Goal: Task Accomplishment & Management: Manage account settings

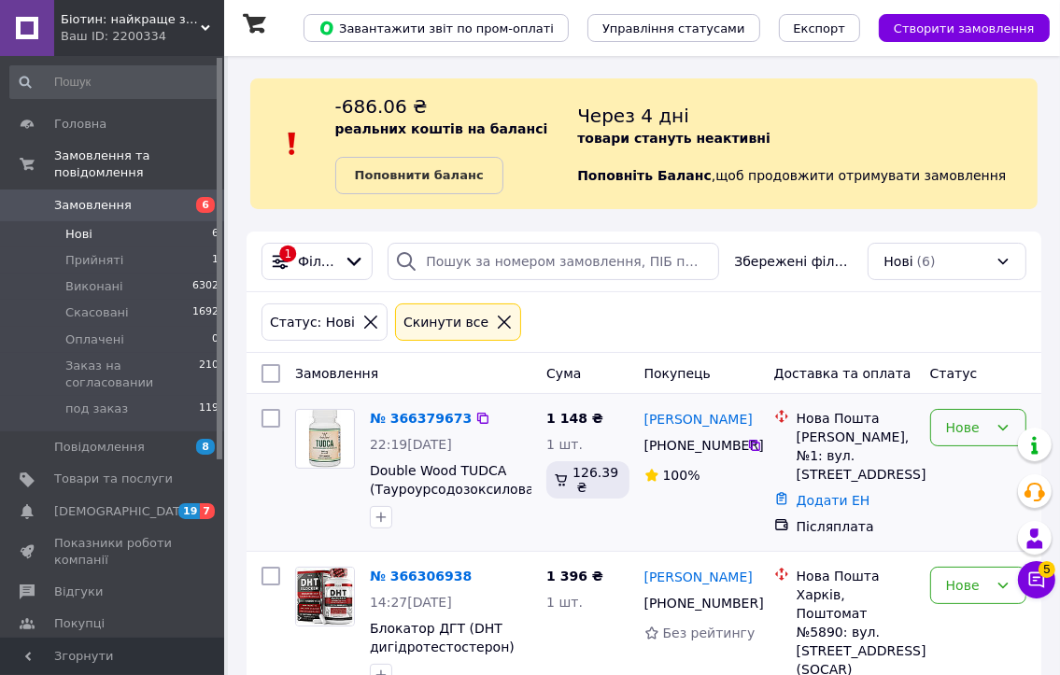
click at [974, 435] on div "Нове" at bounding box center [967, 427] width 42 height 21
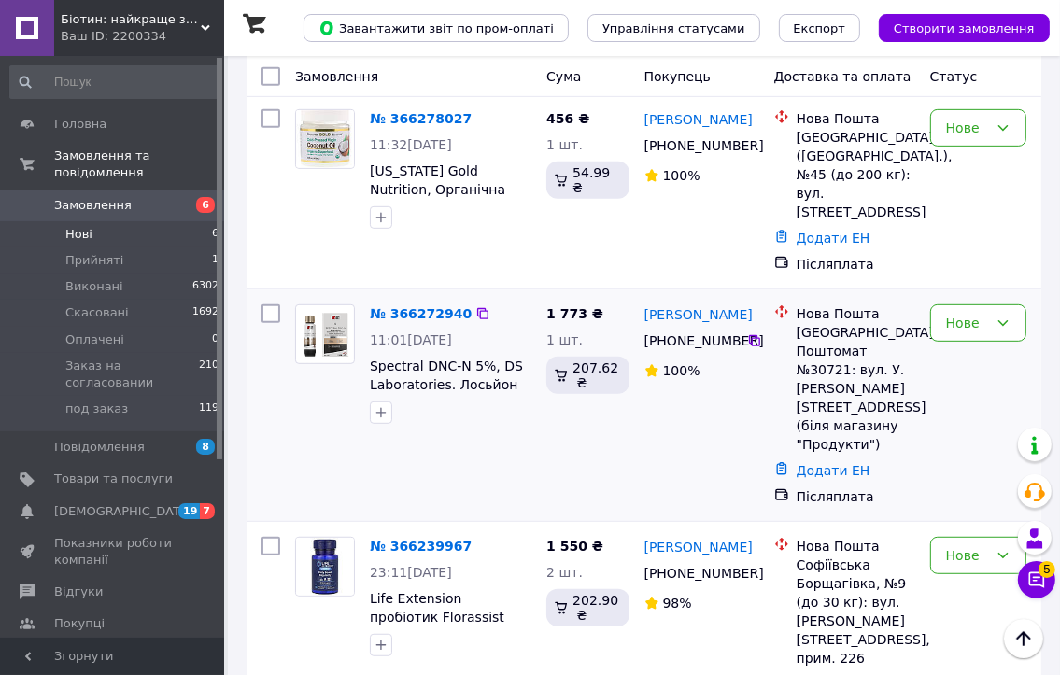
scroll to position [654, 0]
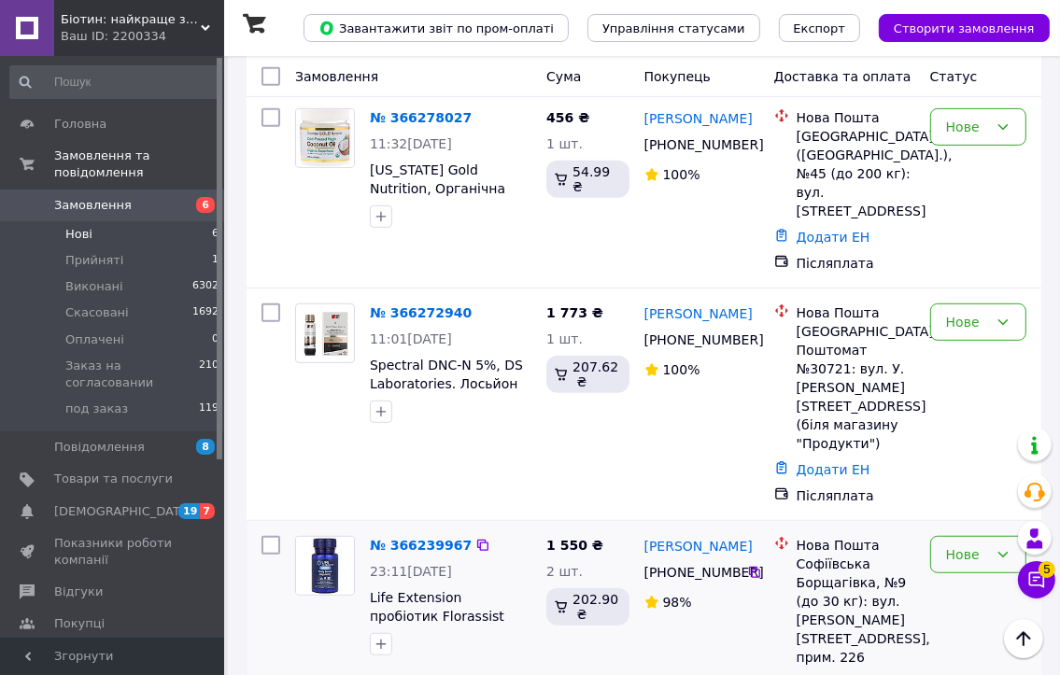
click at [983, 536] on div "Нове" at bounding box center [978, 554] width 96 height 37
click at [995, 345] on li "Прийнято" at bounding box center [978, 340] width 94 height 52
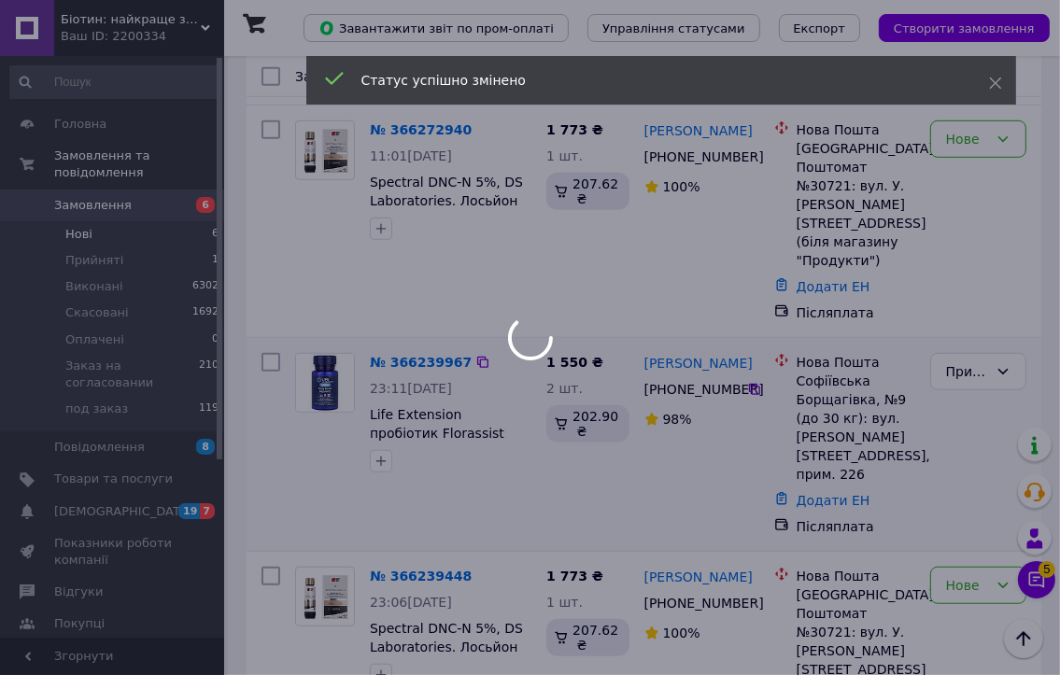
scroll to position [840, 0]
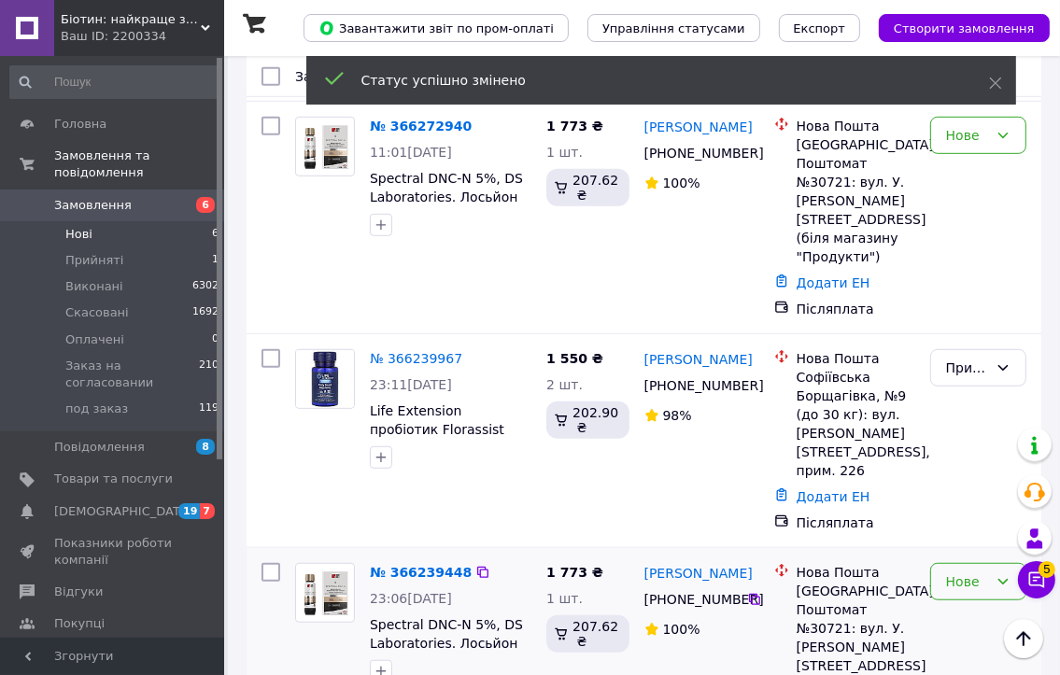
click at [990, 563] on div "Нове" at bounding box center [978, 581] width 96 height 37
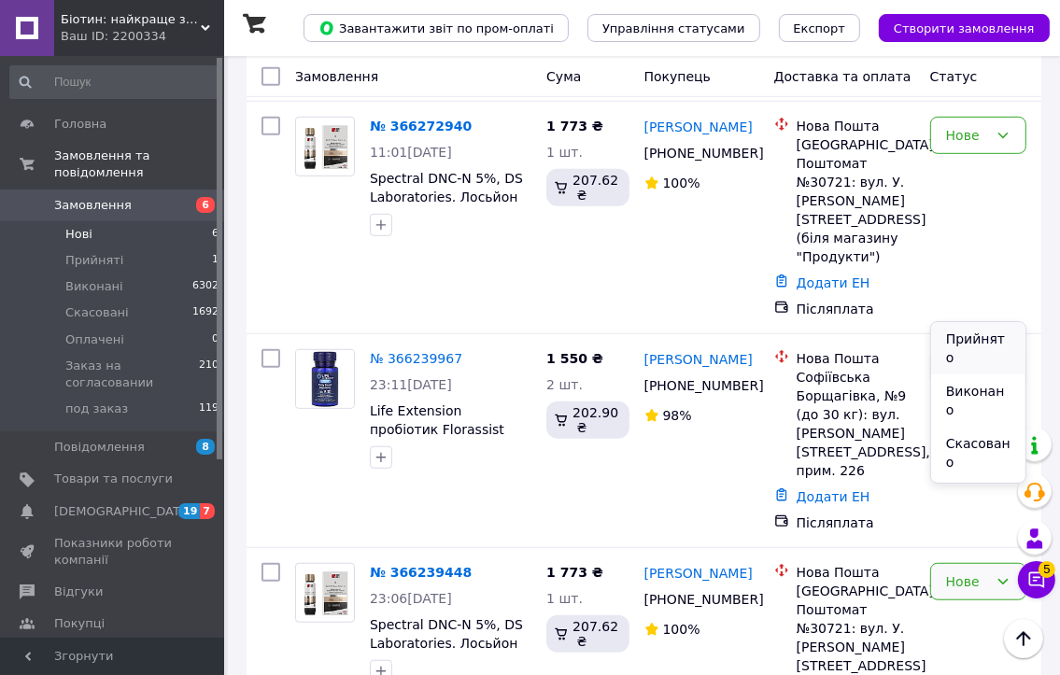
click at [1002, 352] on li "Прийнято" at bounding box center [978, 348] width 94 height 52
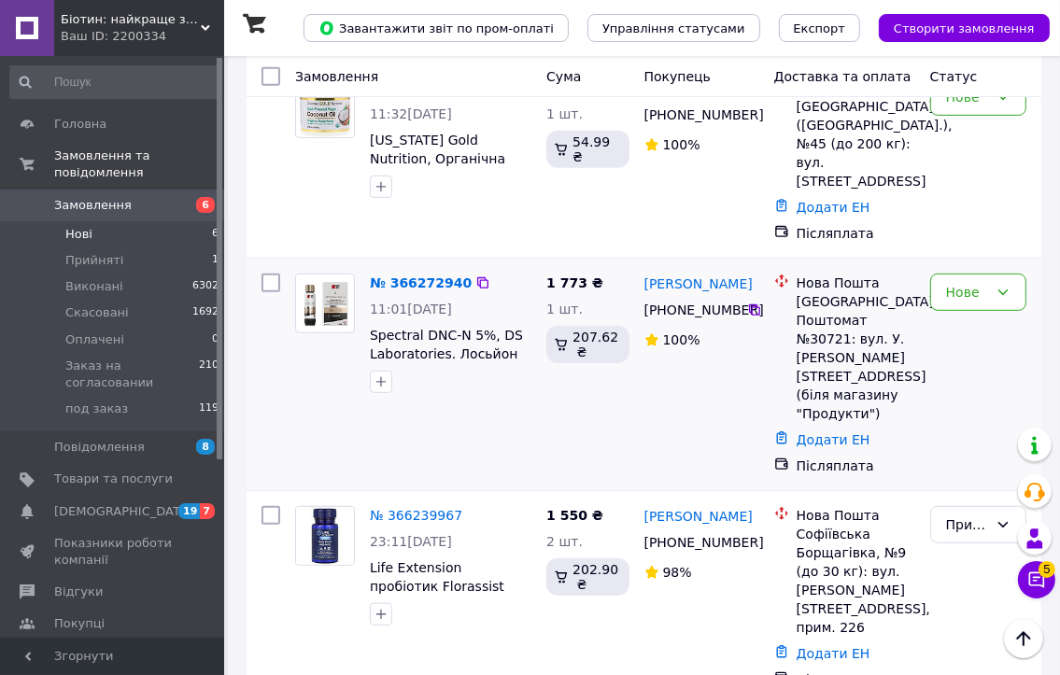
scroll to position [683, 0]
click at [983, 275] on div "Нове" at bounding box center [978, 293] width 96 height 37
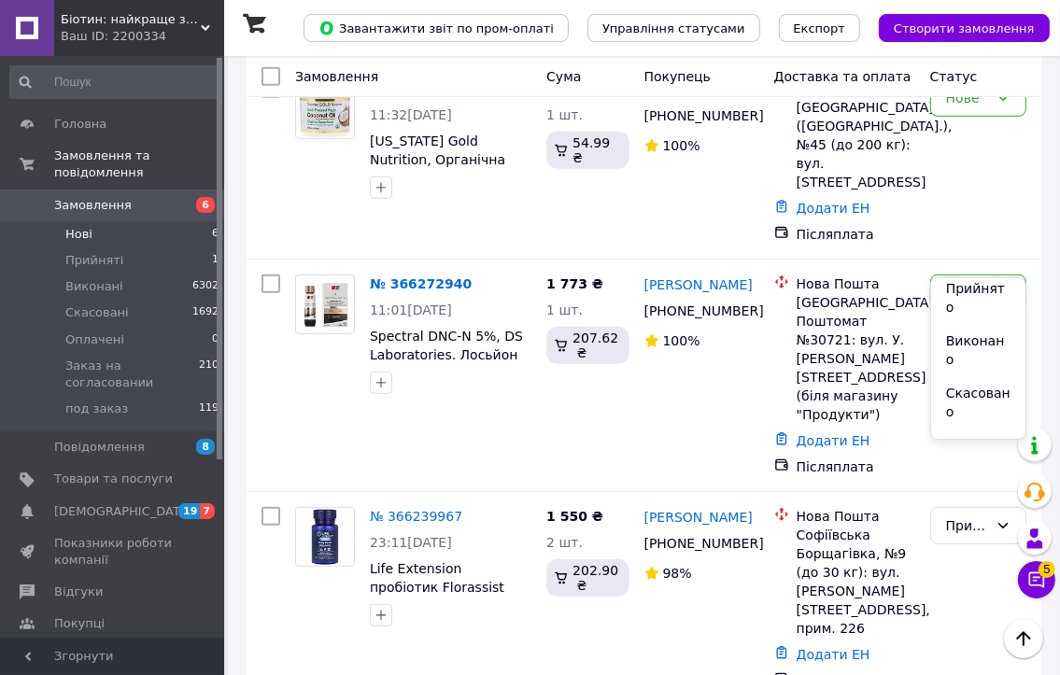
scroll to position [0, 0]
click at [963, 383] on li "Скасовано" at bounding box center [978, 409] width 94 height 52
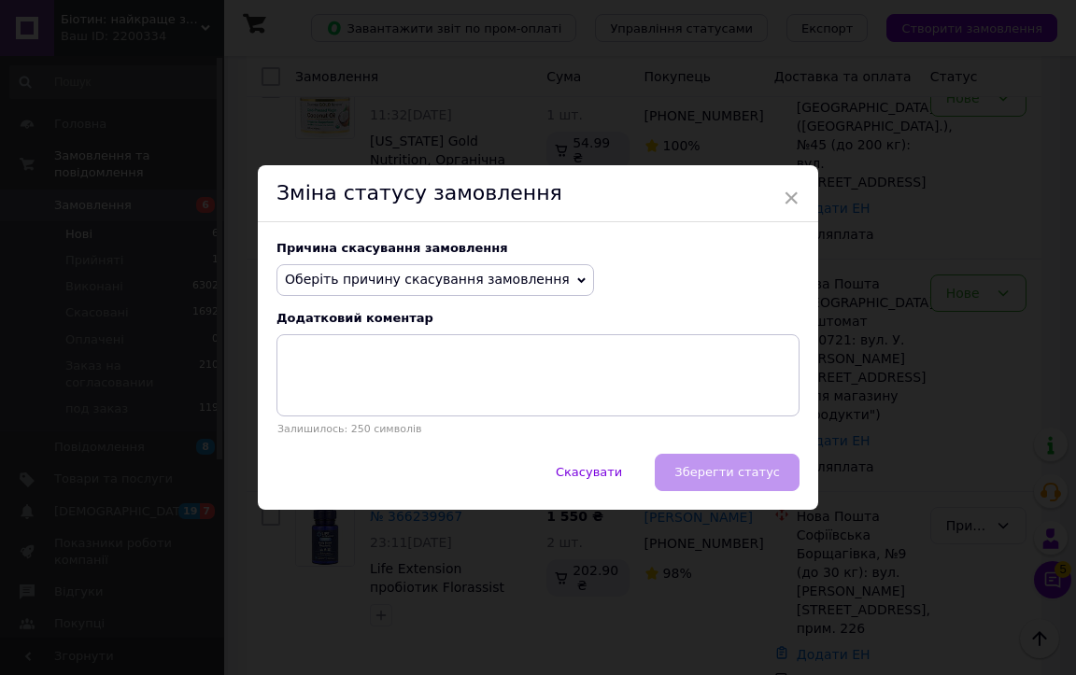
click at [480, 289] on span "Оберіть причину скасування замовлення" at bounding box center [434, 280] width 317 height 32
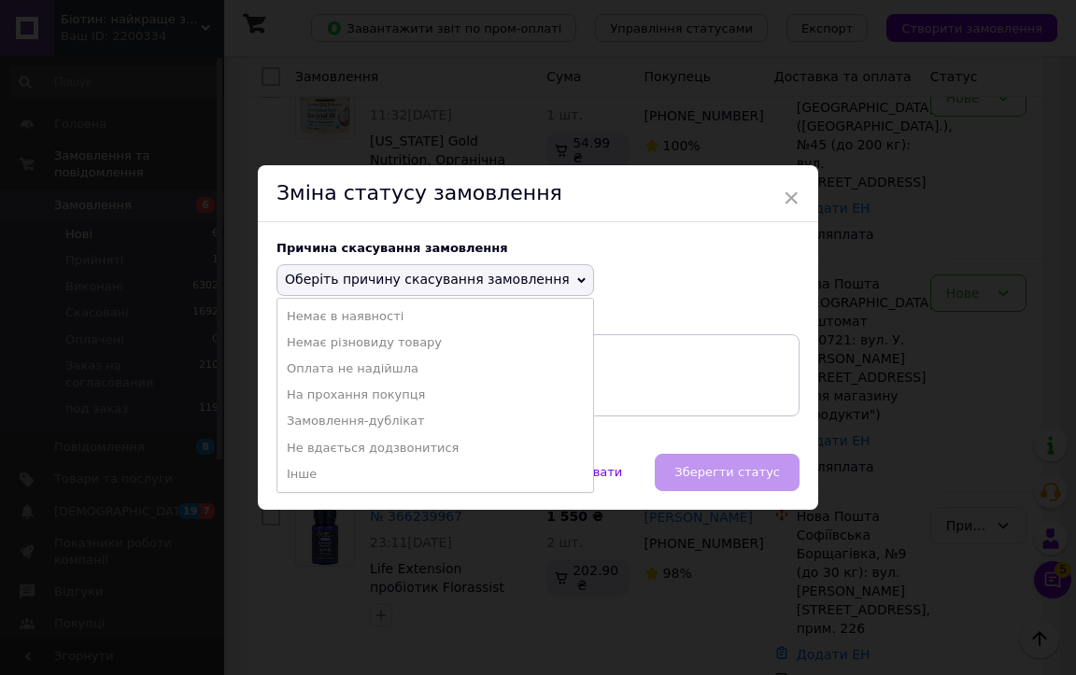
drag, startPoint x: 279, startPoint y: 429, endPoint x: 295, endPoint y: 424, distance: 16.5
click at [279, 428] on li "Замовлення-дублікат" at bounding box center [435, 421] width 316 height 26
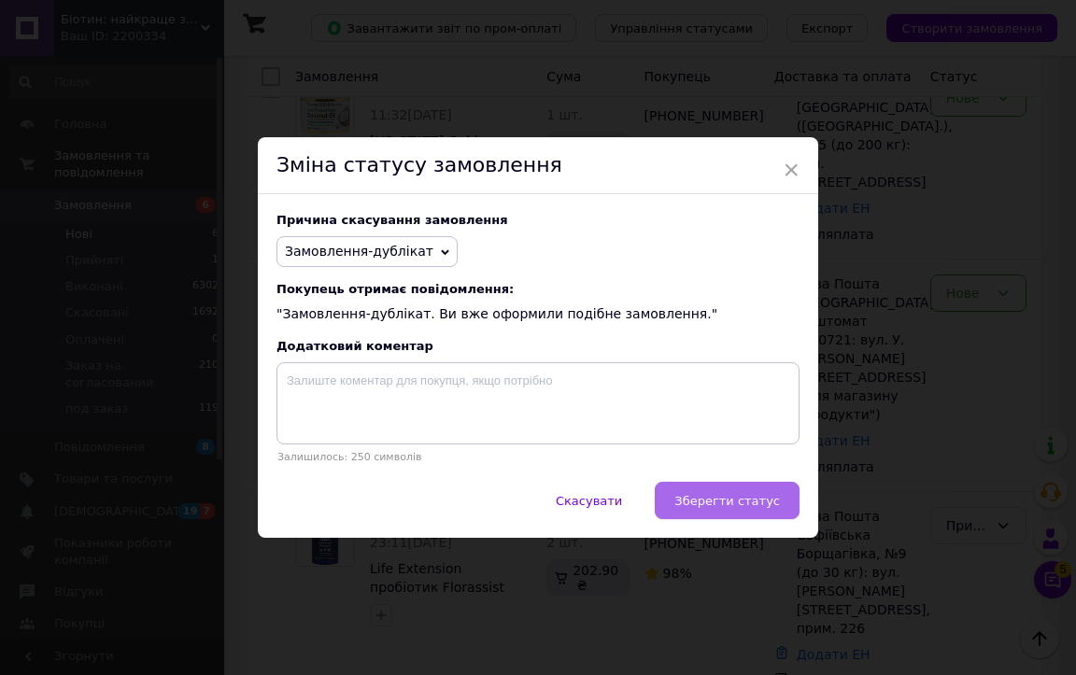
click at [701, 506] on span "Зберегти статус" at bounding box center [727, 501] width 106 height 14
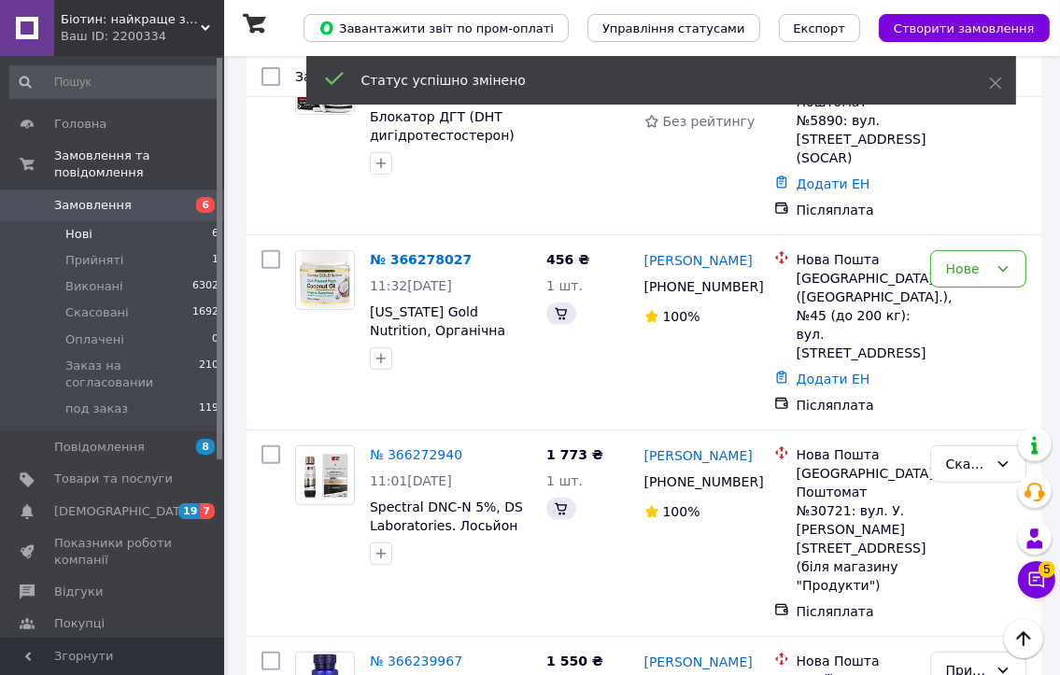
scroll to position [496, 0]
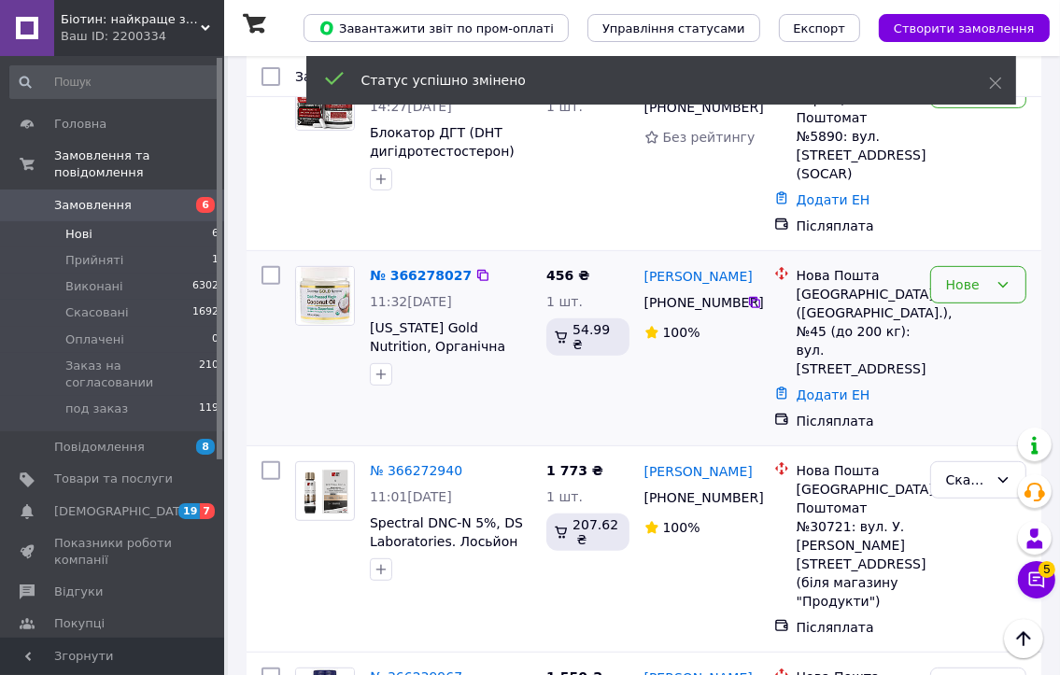
click at [984, 278] on div "Нове" at bounding box center [978, 284] width 96 height 37
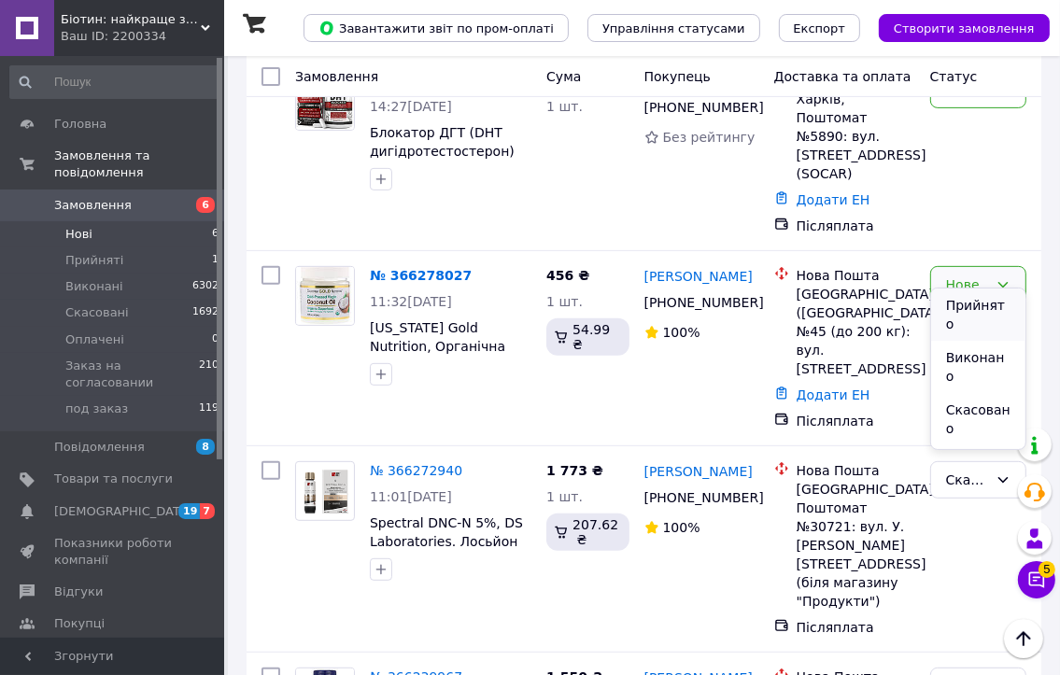
click at [988, 315] on li "Прийнято" at bounding box center [978, 315] width 94 height 52
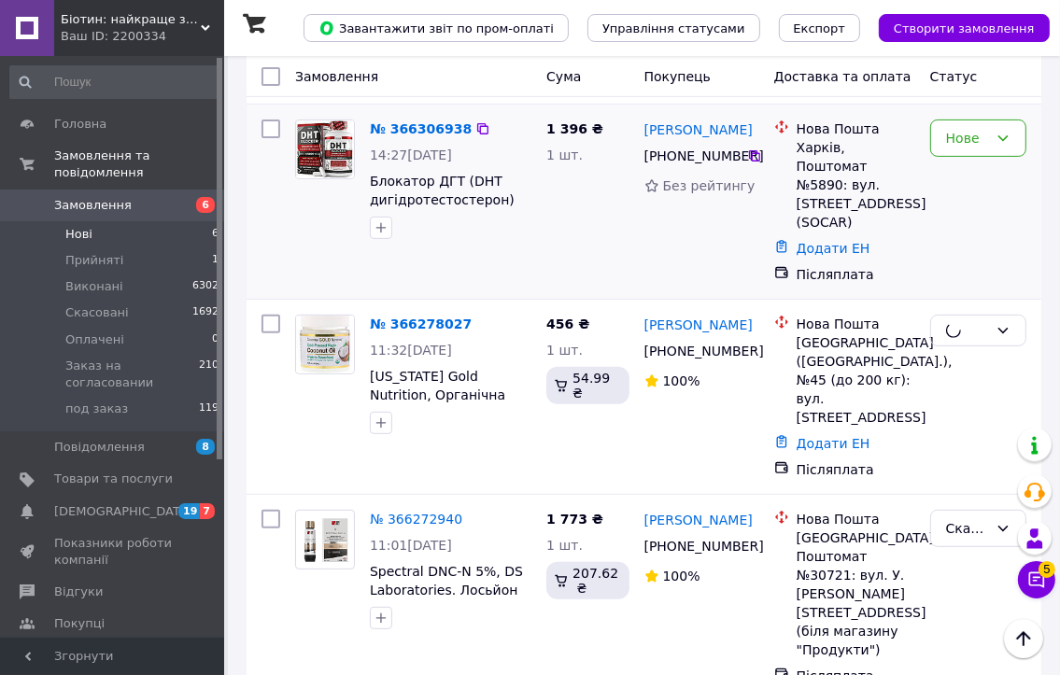
scroll to position [309, 0]
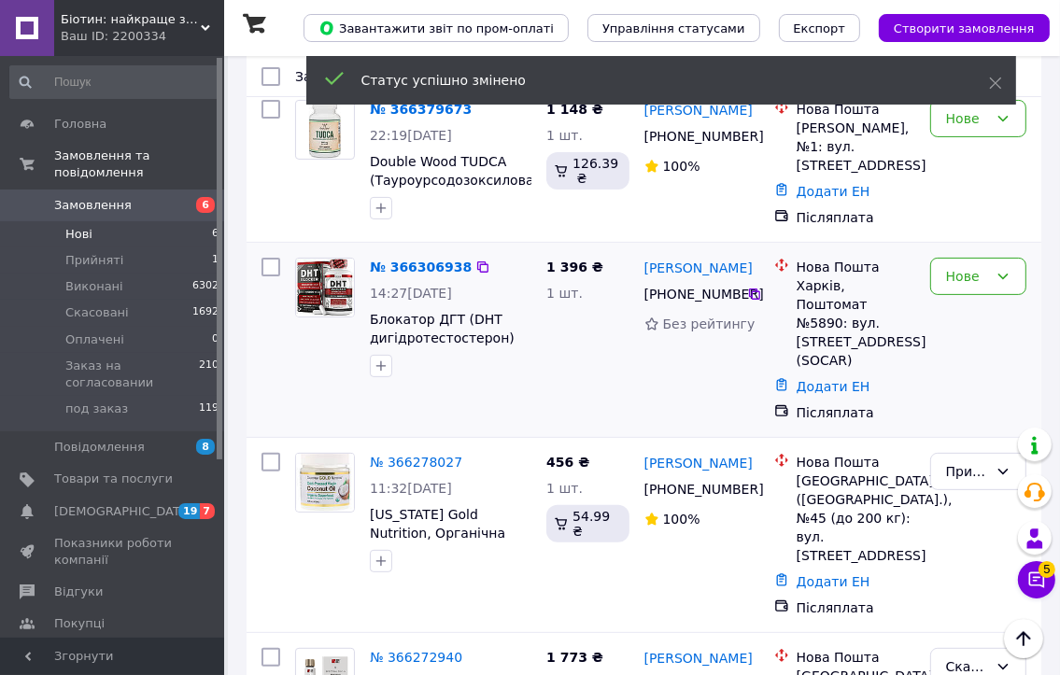
drag, startPoint x: 997, startPoint y: 331, endPoint x: 995, endPoint y: 310, distance: 20.6
click at [997, 323] on div "Нове" at bounding box center [978, 339] width 111 height 179
click at [983, 289] on div "Нове" at bounding box center [978, 276] width 96 height 37
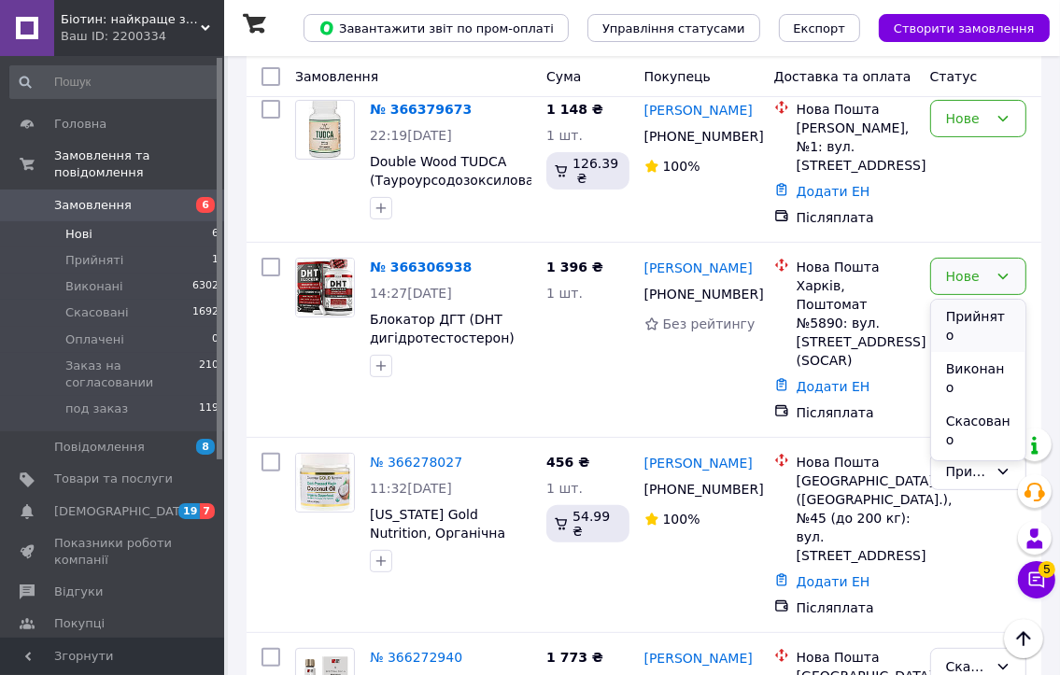
click at [967, 327] on li "Прийнято" at bounding box center [978, 326] width 94 height 52
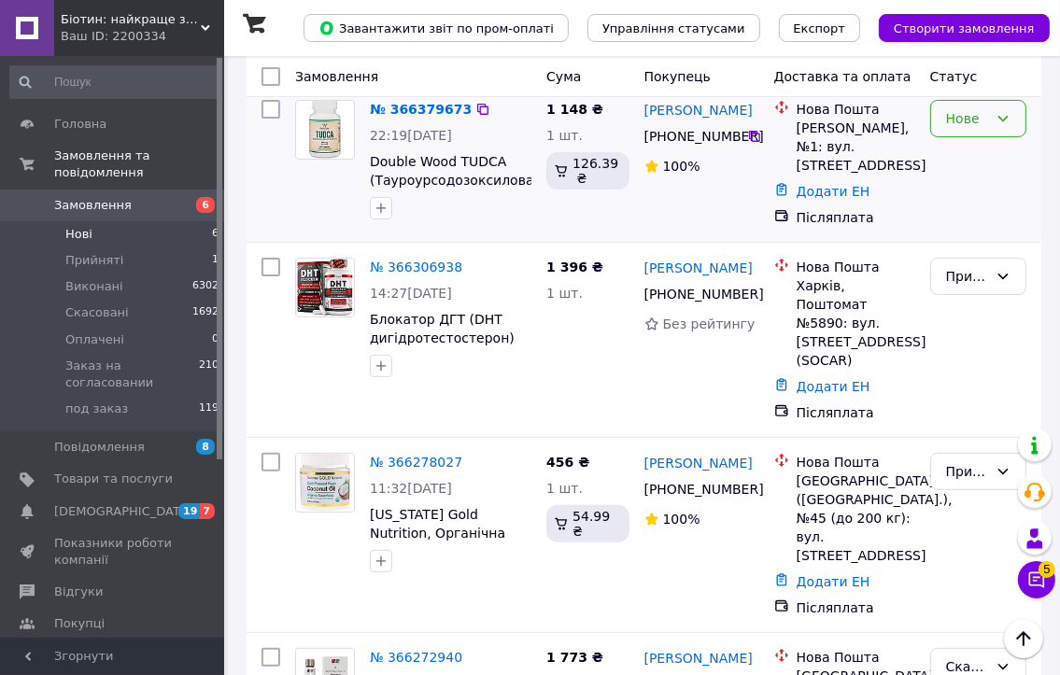
click at [982, 133] on div "Нове" at bounding box center [978, 118] width 96 height 37
click at [969, 167] on li "Прийнято" at bounding box center [978, 168] width 94 height 52
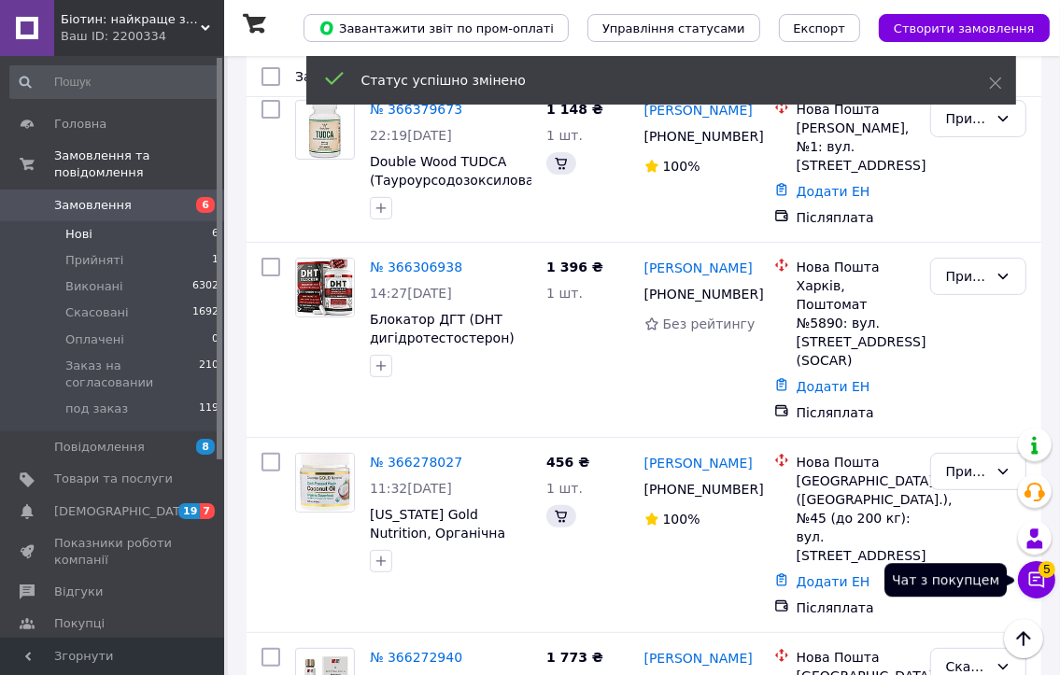
click at [1024, 590] on button "Чат з покупцем 5" at bounding box center [1036, 579] width 37 height 37
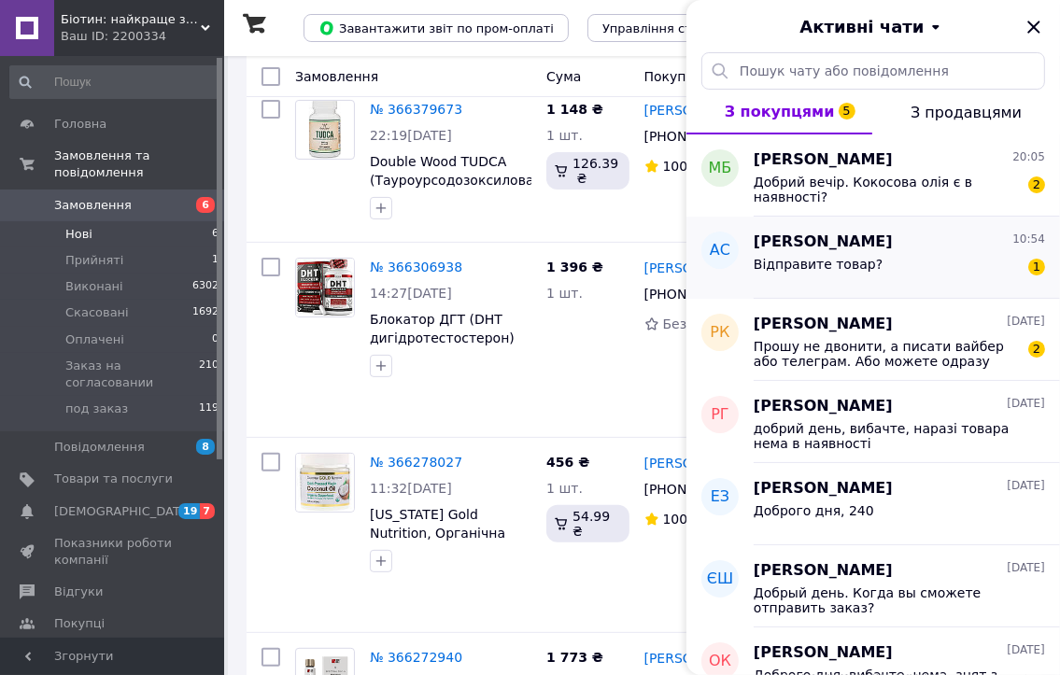
click at [915, 263] on div "Відправите товар? 1" at bounding box center [899, 268] width 291 height 30
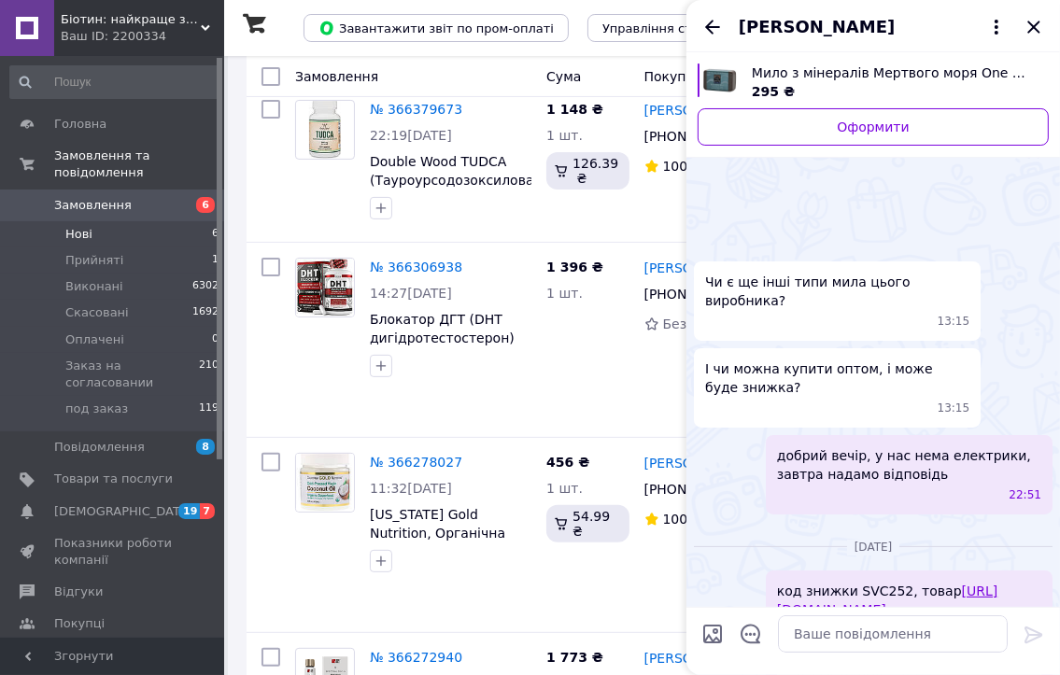
scroll to position [430, 0]
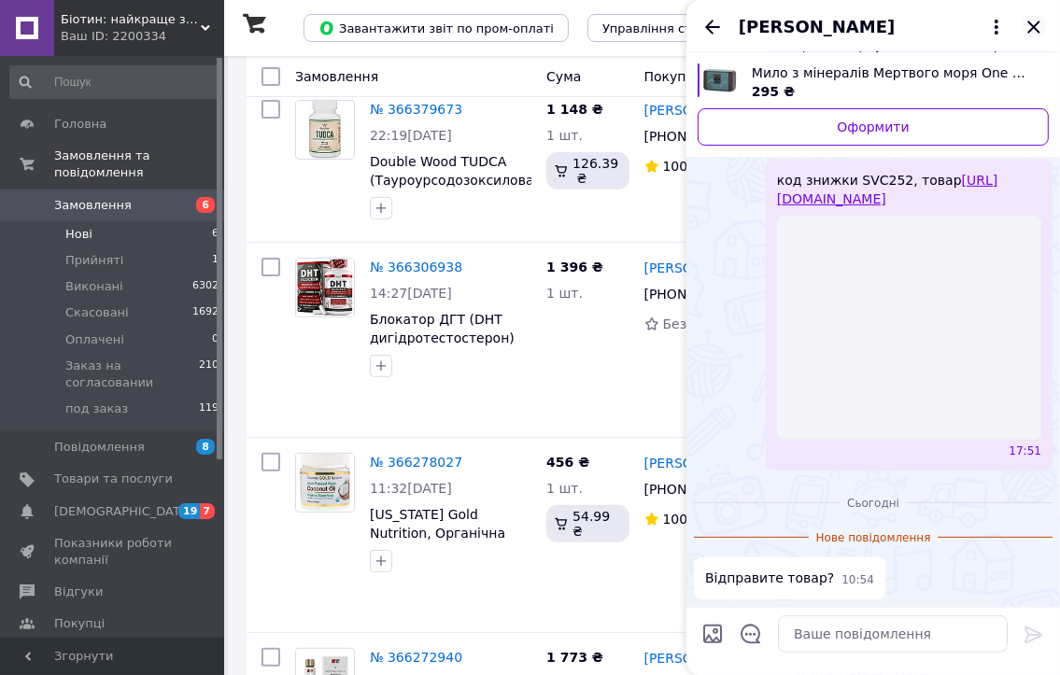
click at [1034, 35] on icon "Закрити" at bounding box center [1033, 27] width 22 height 22
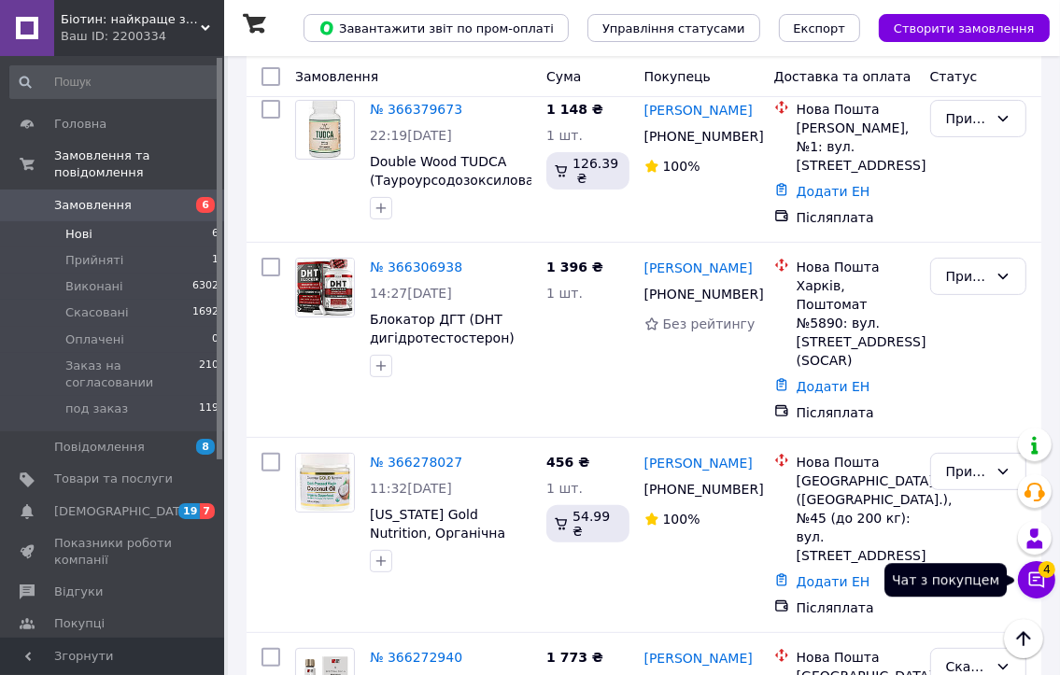
click at [1024, 592] on button "Чат з покупцем 4" at bounding box center [1036, 579] width 37 height 37
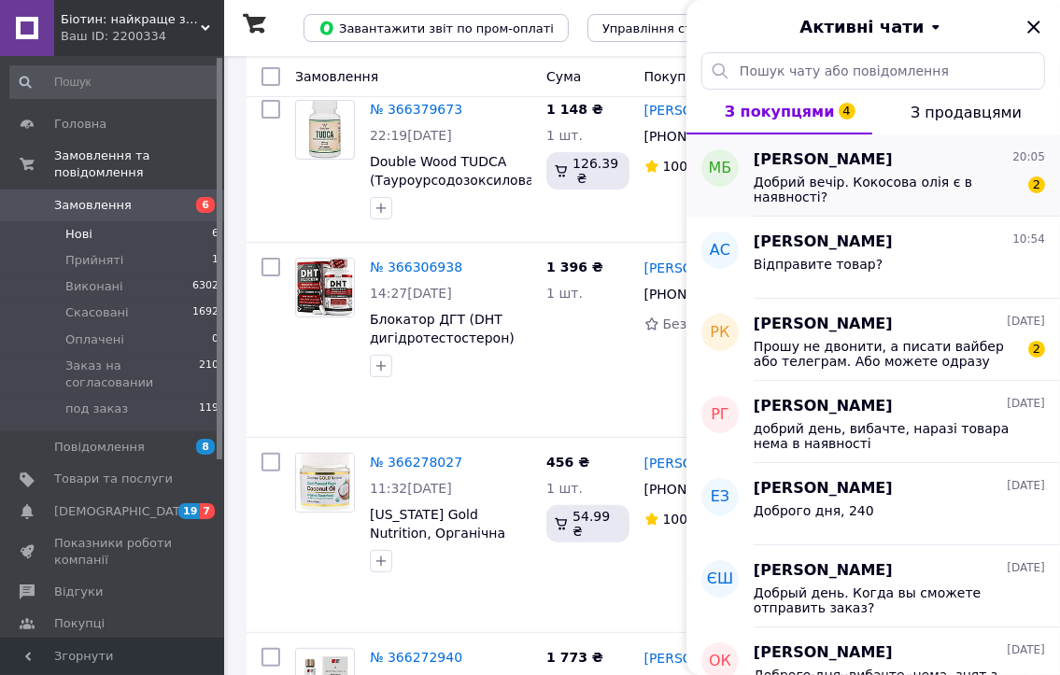
click at [973, 205] on div "[PERSON_NAME] 20:05 Добрий вечір. Кокосова олія є в наявності? 2" at bounding box center [907, 175] width 306 height 82
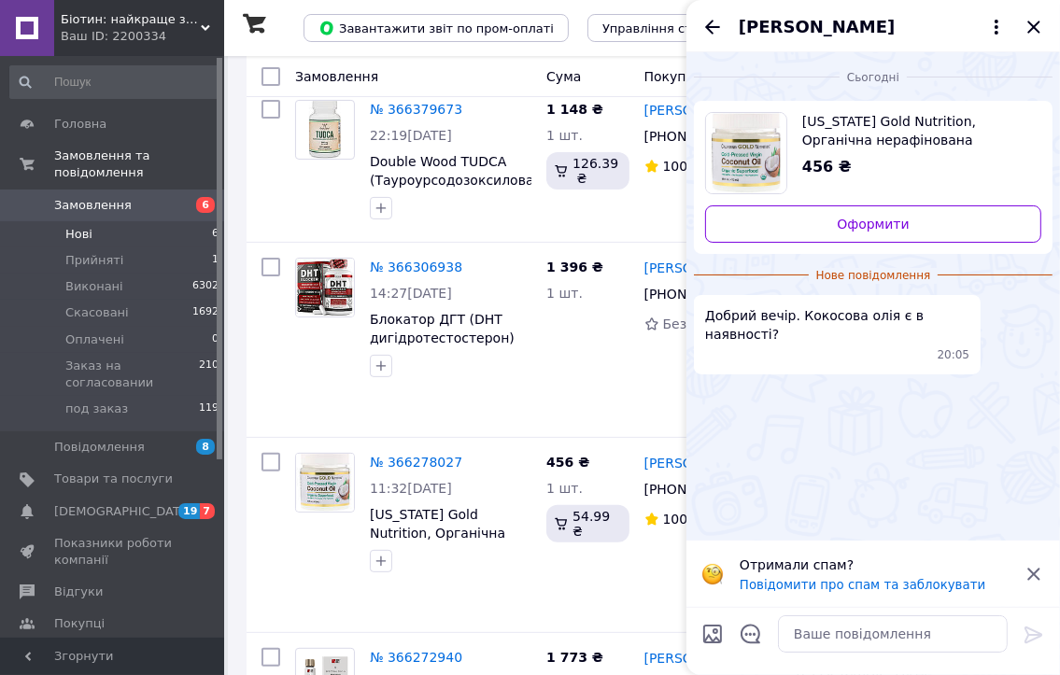
click at [1035, 43] on div "[PERSON_NAME]" at bounding box center [872, 26] width 373 height 52
click at [1033, 35] on icon "Закрити" at bounding box center [1033, 27] width 22 height 22
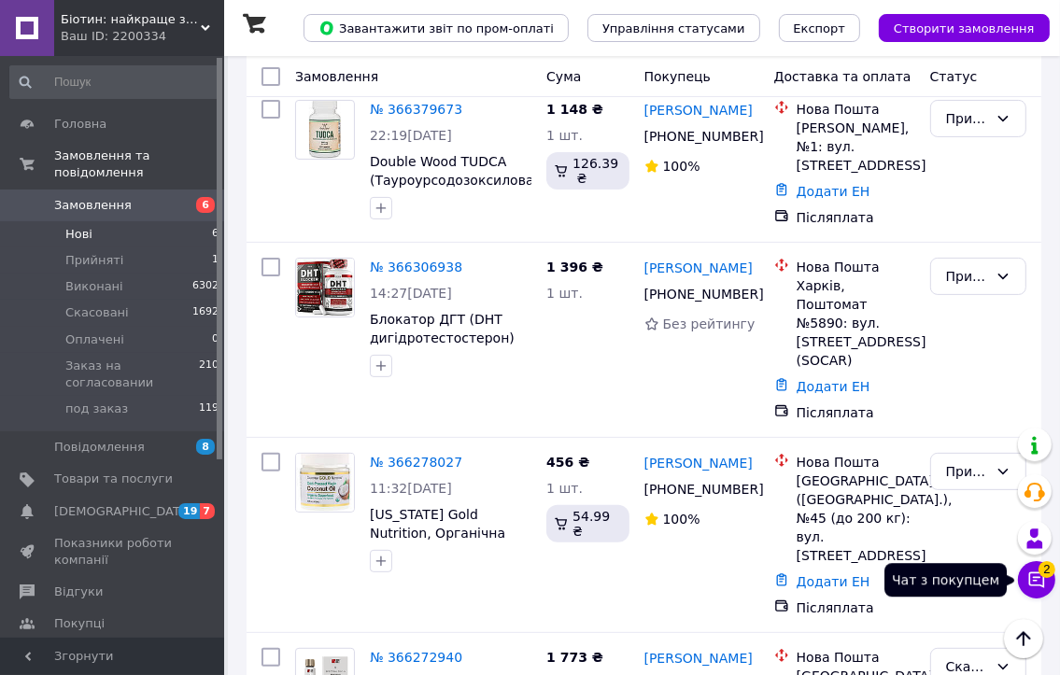
click at [1031, 592] on button "Чат з покупцем 2" at bounding box center [1036, 579] width 37 height 37
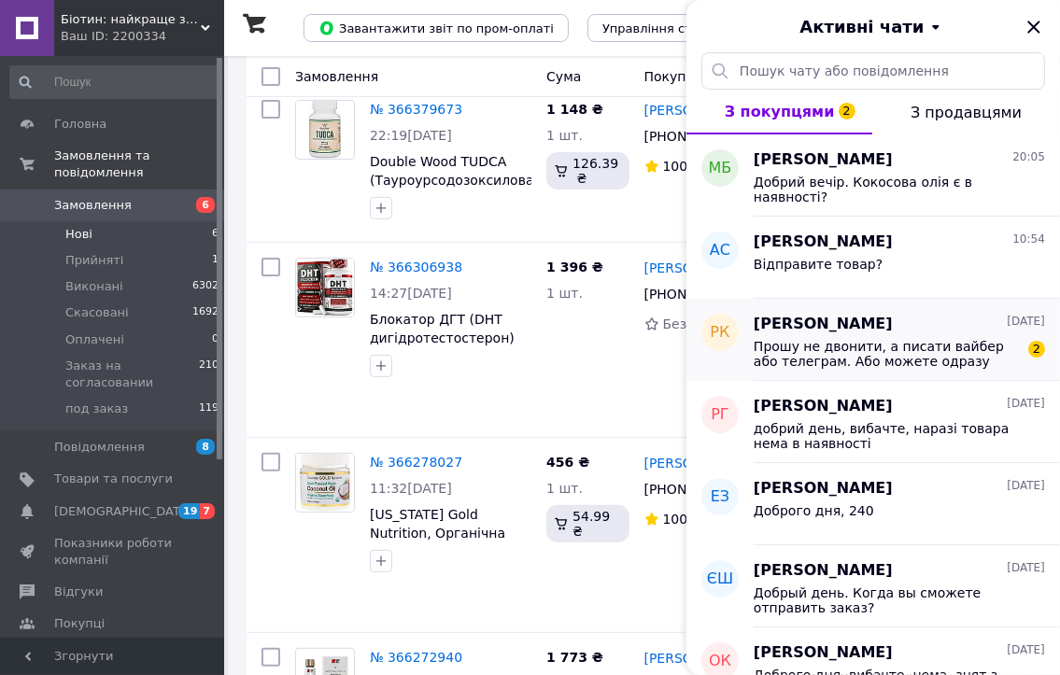
click at [1022, 362] on div "Прошу не двонити, а писати вайбер або телеграм. Або можете одразу відправляти. …" at bounding box center [899, 352] width 291 height 34
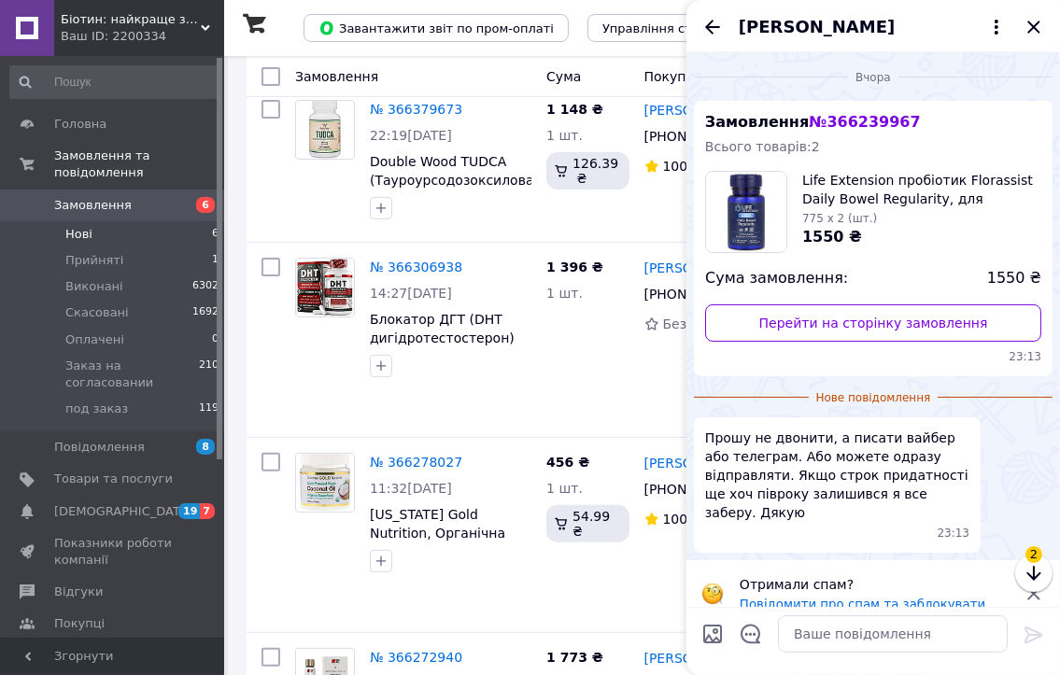
scroll to position [3, 0]
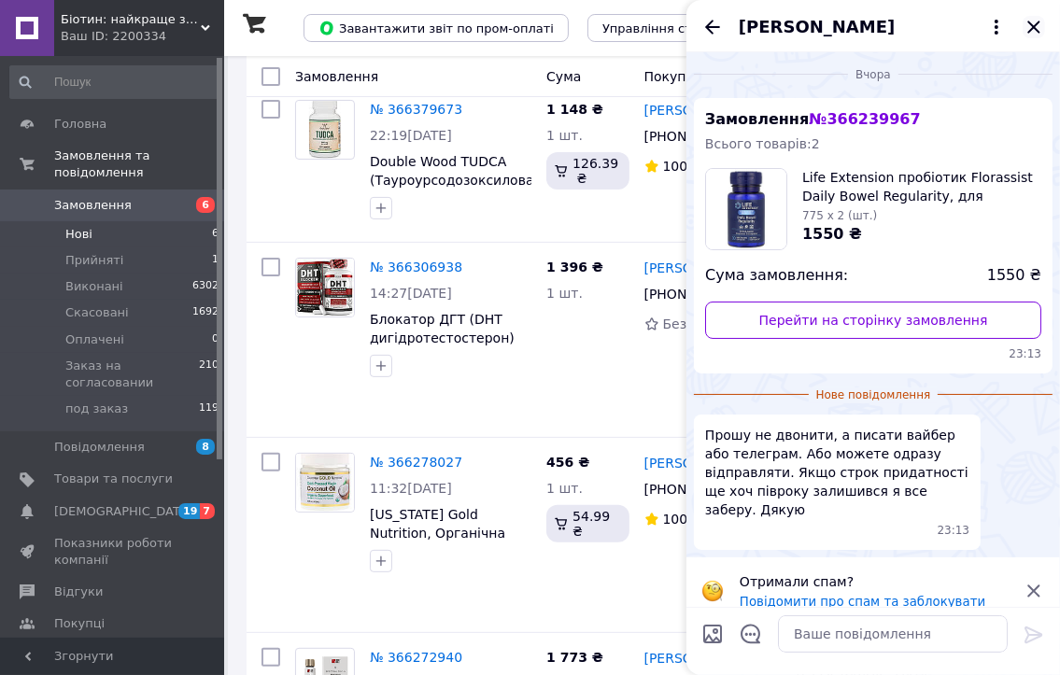
click at [1032, 35] on icon "Закрити" at bounding box center [1033, 27] width 22 height 22
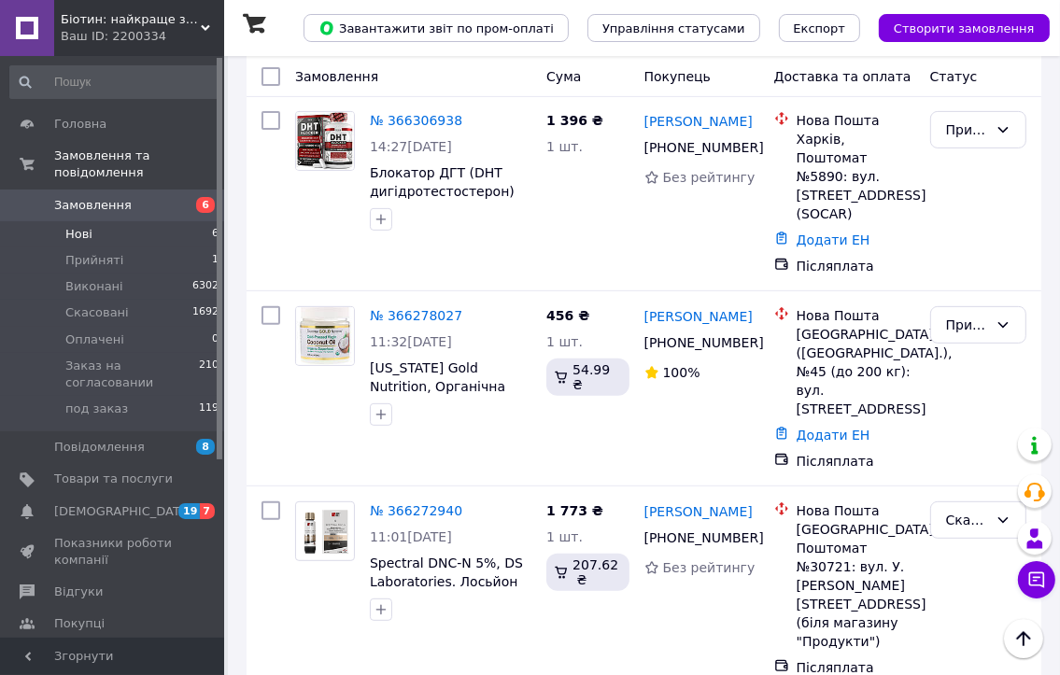
scroll to position [496, 0]
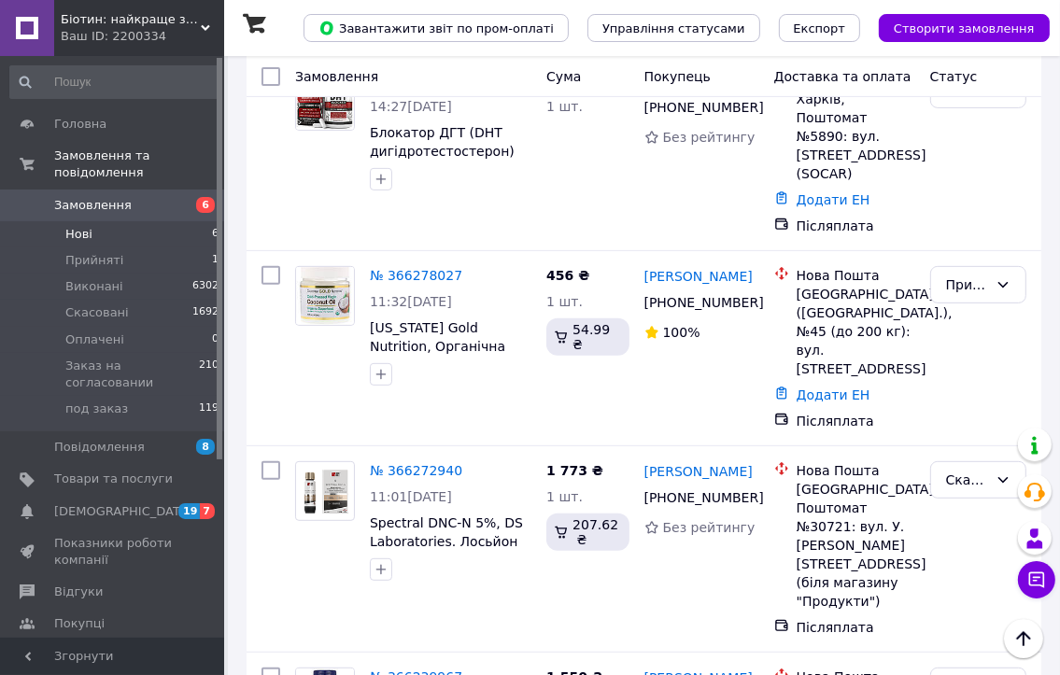
click at [164, 42] on div "Ваш ID: 2200334" at bounding box center [142, 36] width 163 height 17
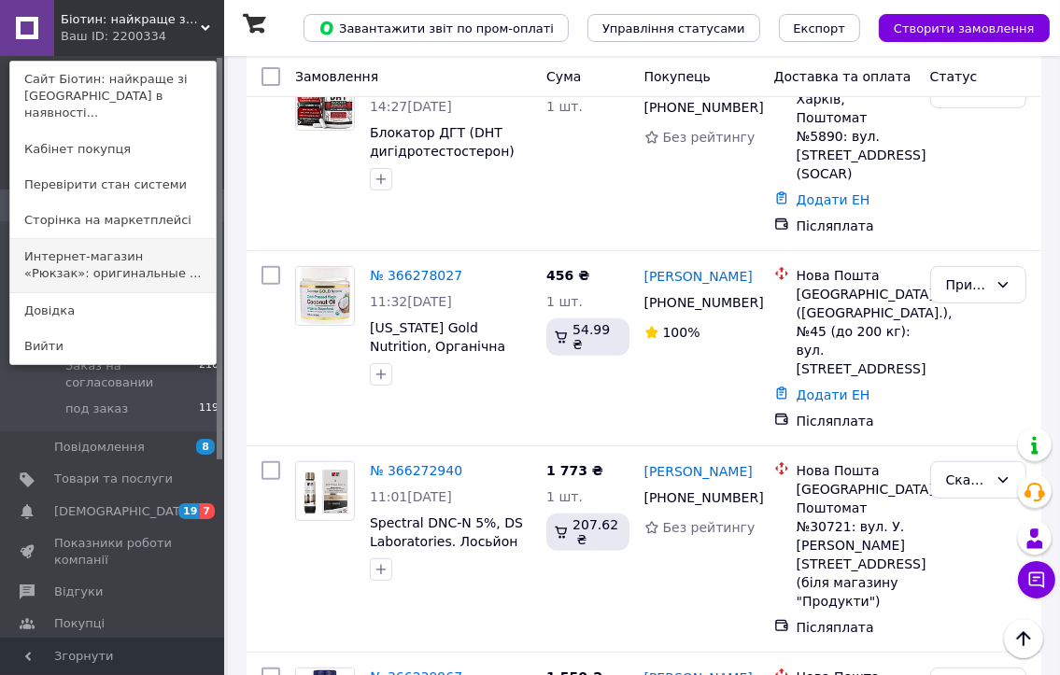
click at [197, 247] on link "Интернет-магазин «Рюкзак»: оригинальные ..." at bounding box center [112, 265] width 205 height 52
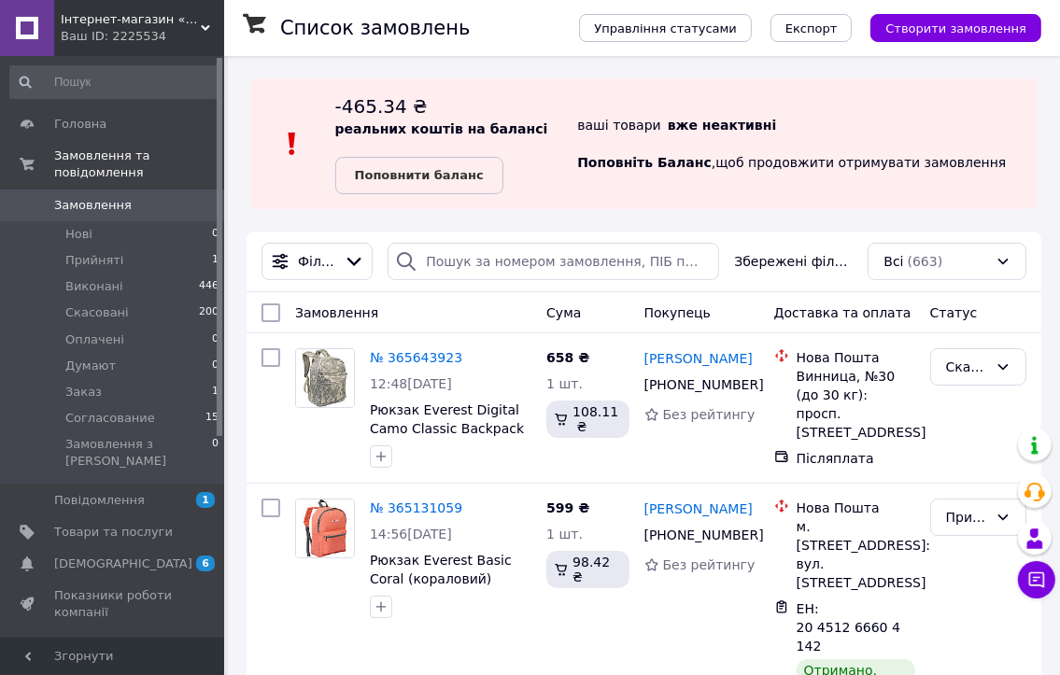
click at [153, 48] on div "Інтернет-магазин «Рюкзак»: оригінальні брендові рюкзаки та аташе кейси Ваш ID: …" at bounding box center [139, 28] width 170 height 56
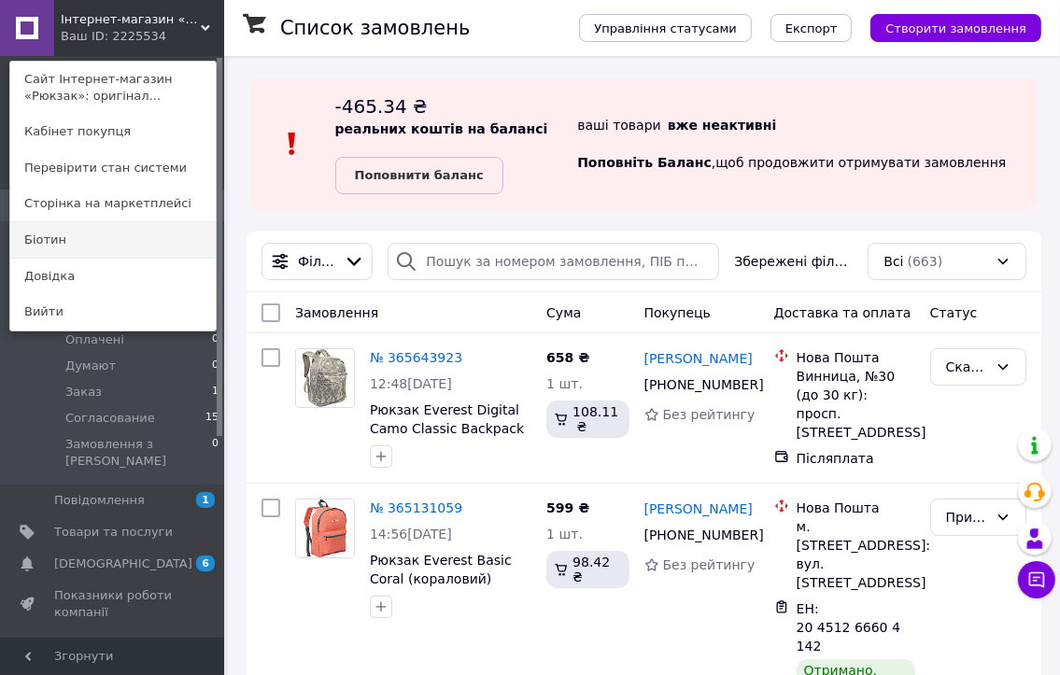
drag, startPoint x: 18, startPoint y: 247, endPoint x: 113, endPoint y: 237, distance: 95.7
click at [18, 246] on link "Біотин" at bounding box center [112, 239] width 205 height 35
